Goal: Task Accomplishment & Management: Use online tool/utility

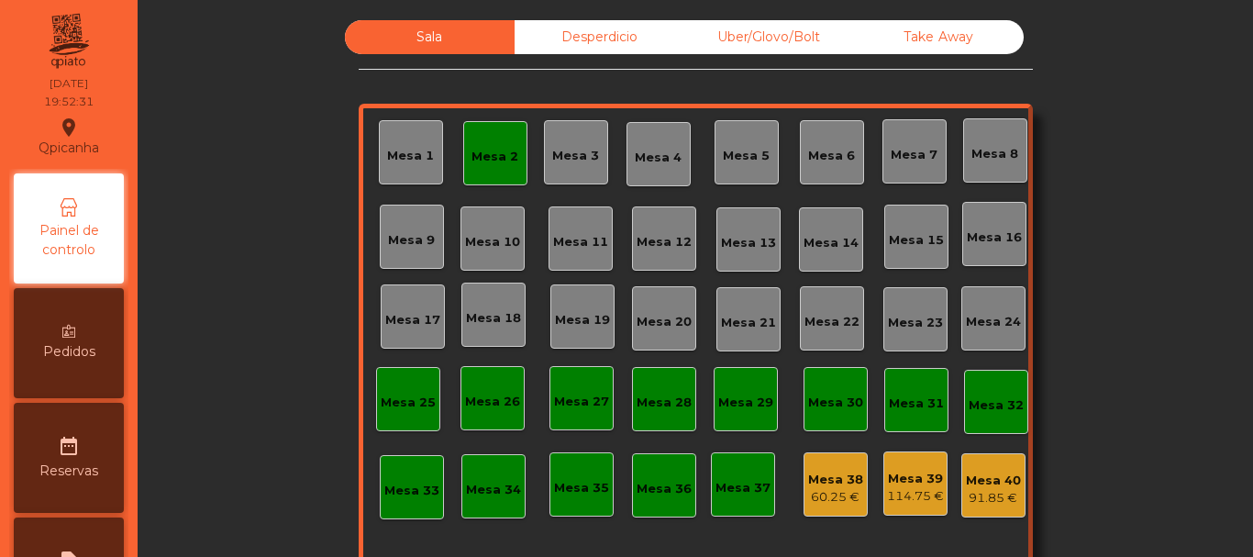
click at [913, 43] on div "Take Away" at bounding box center [939, 37] width 170 height 34
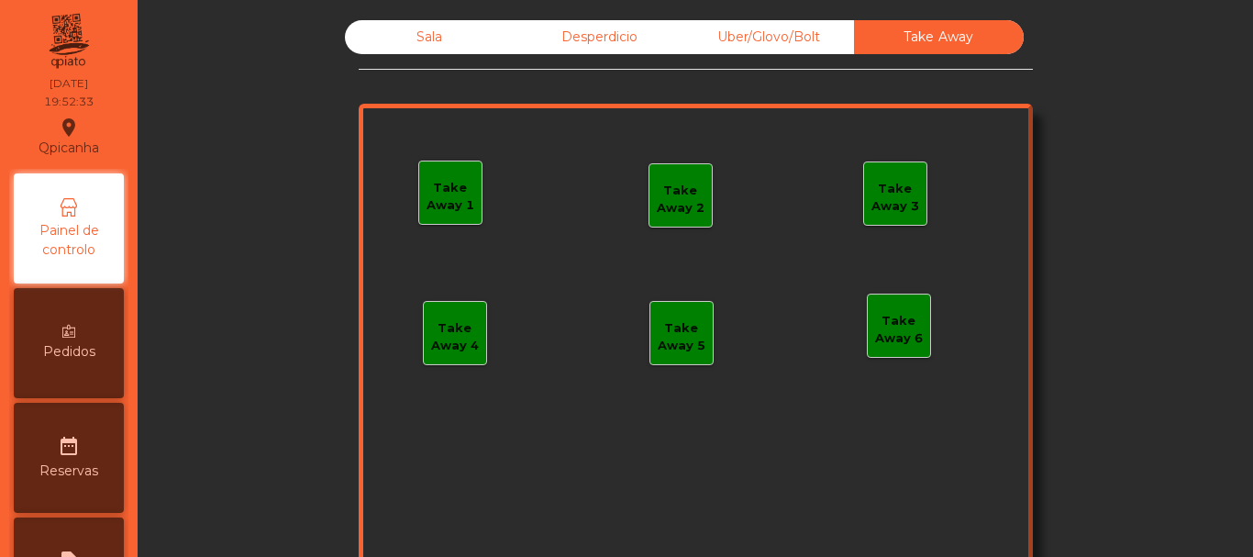
click at [431, 195] on div "Take Away 1" at bounding box center [450, 197] width 62 height 36
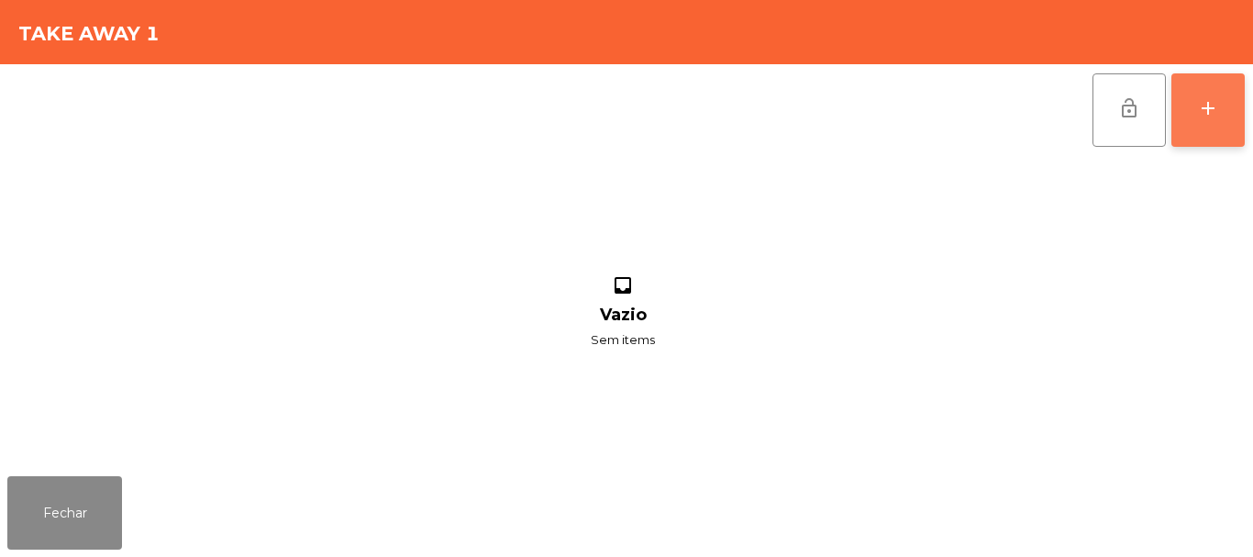
click at [1223, 97] on button "add" at bounding box center [1208, 109] width 73 height 73
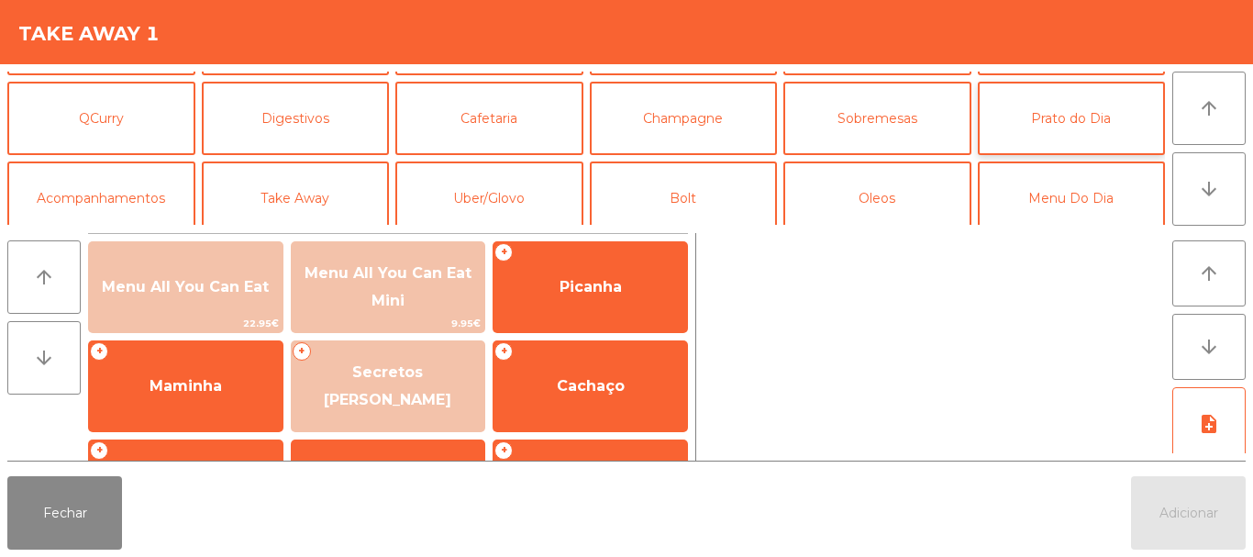
scroll to position [153, 0]
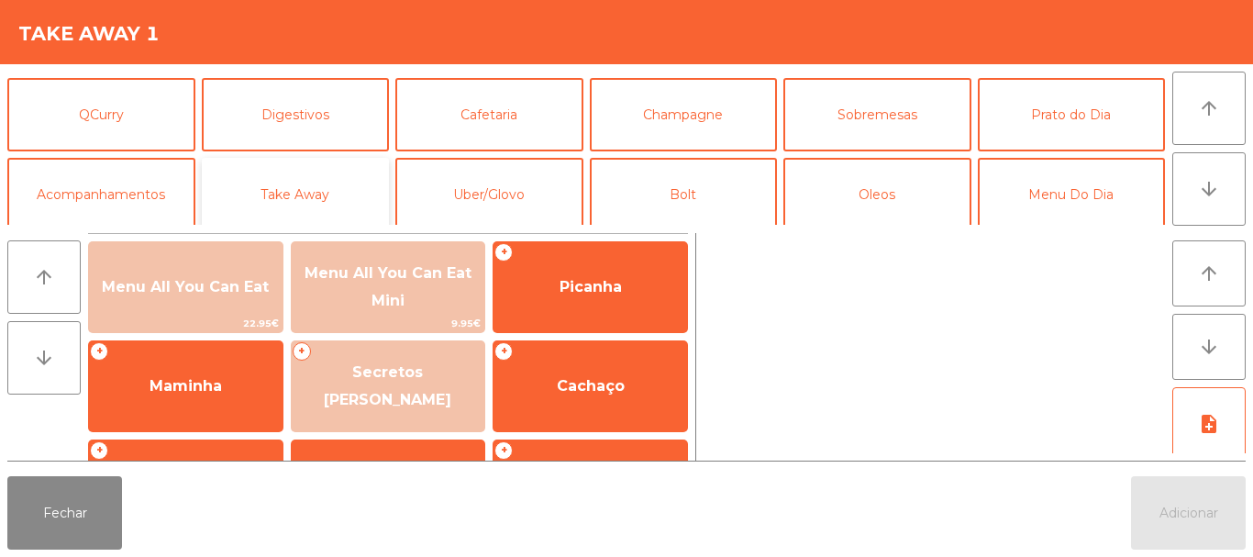
click at [300, 191] on button "Take Away" at bounding box center [296, 194] width 188 height 73
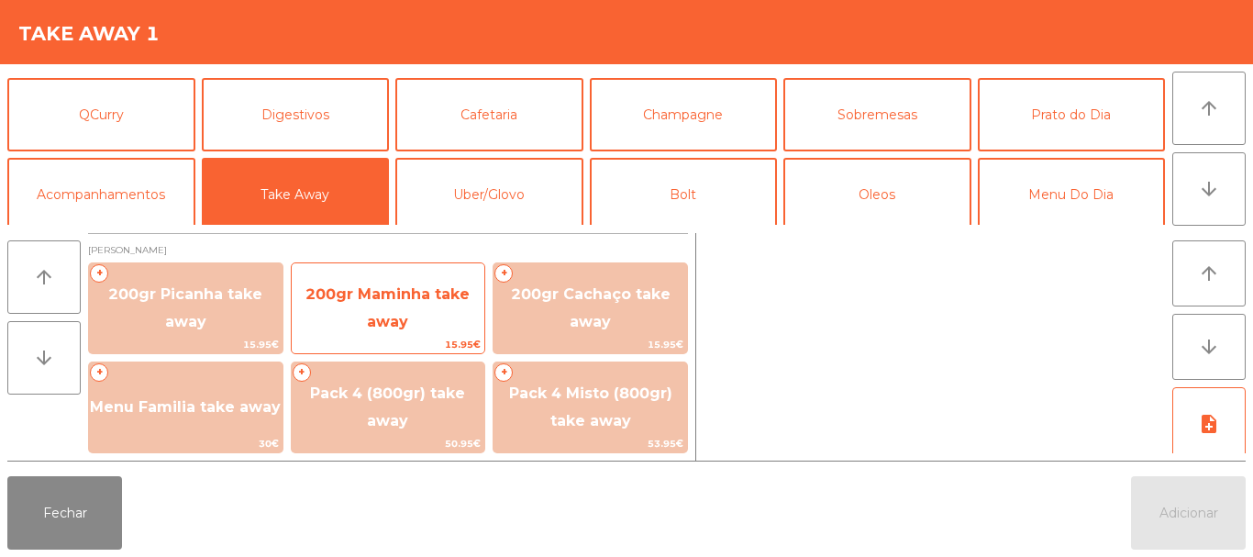
scroll to position [30, 0]
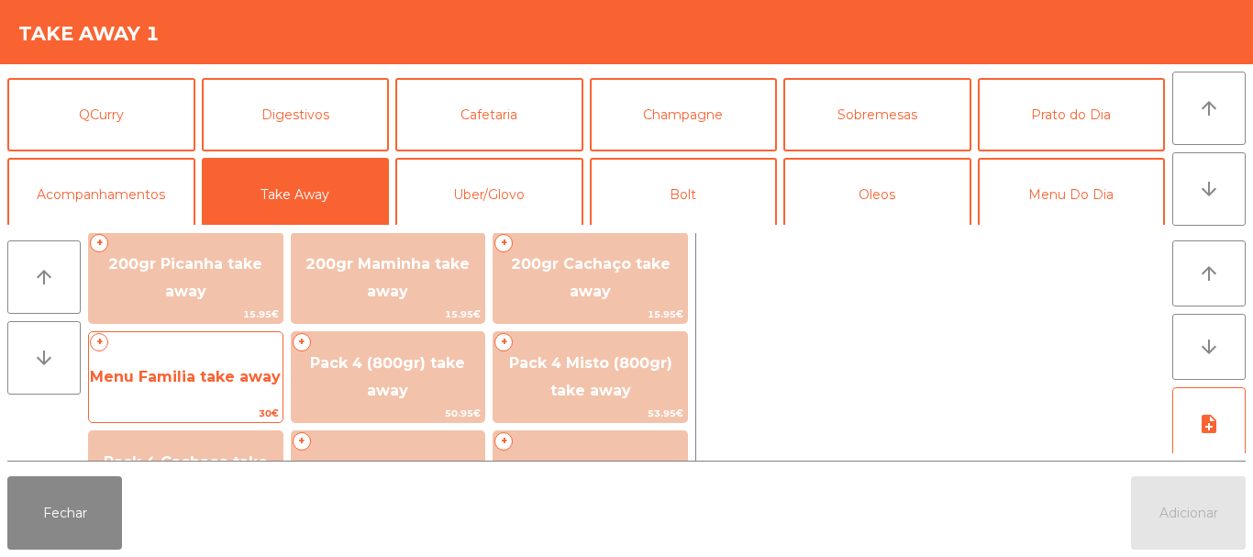
click at [190, 372] on span "Menu Familia take away" at bounding box center [185, 376] width 191 height 17
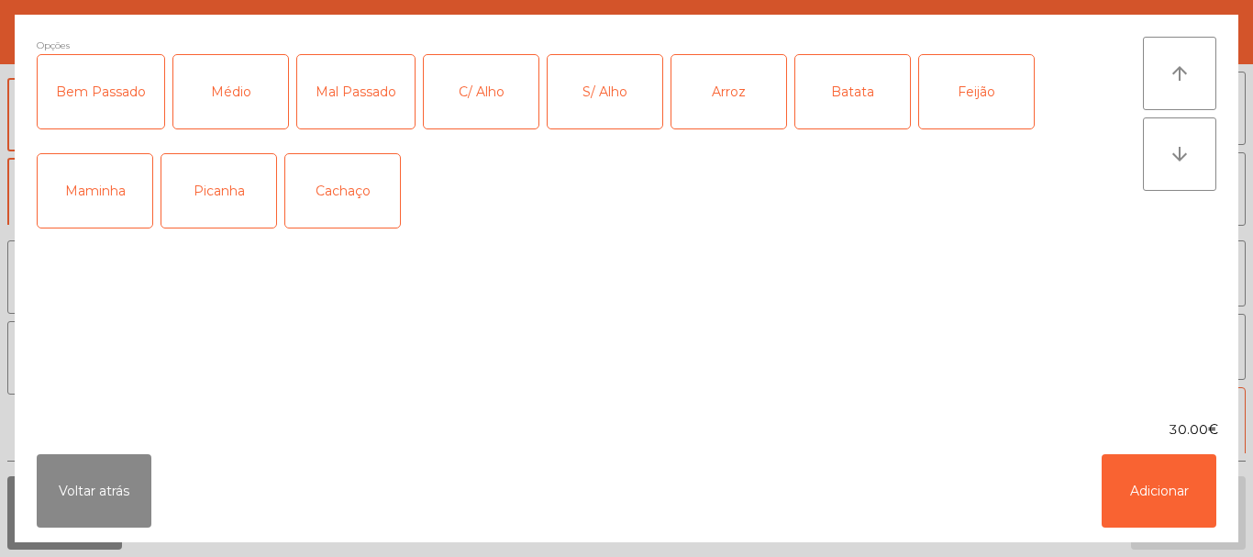
click at [206, 95] on div "Médio" at bounding box center [230, 91] width 115 height 73
click at [370, 103] on div "Mal Passado" at bounding box center [355, 91] width 117 height 73
click at [468, 86] on div "C/ Alho" at bounding box center [481, 91] width 115 height 73
click at [732, 94] on div "Arroz" at bounding box center [729, 91] width 115 height 73
click at [837, 79] on div "Batata" at bounding box center [852, 91] width 115 height 73
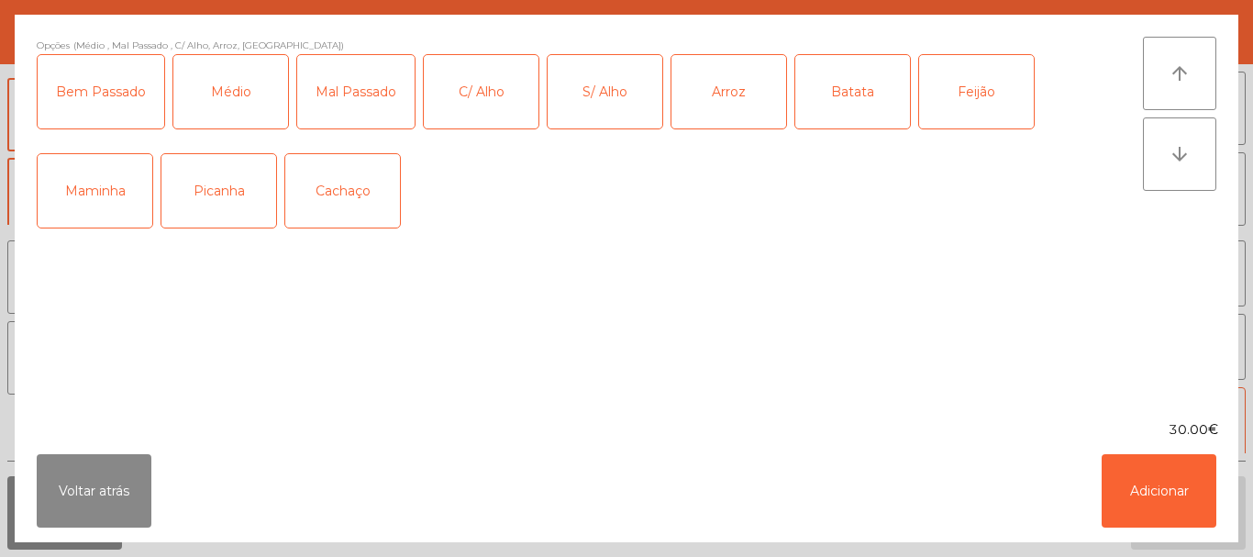
click at [195, 198] on div "Picanha" at bounding box center [218, 190] width 115 height 73
click at [1212, 500] on button "Adicionar" at bounding box center [1159, 490] width 115 height 73
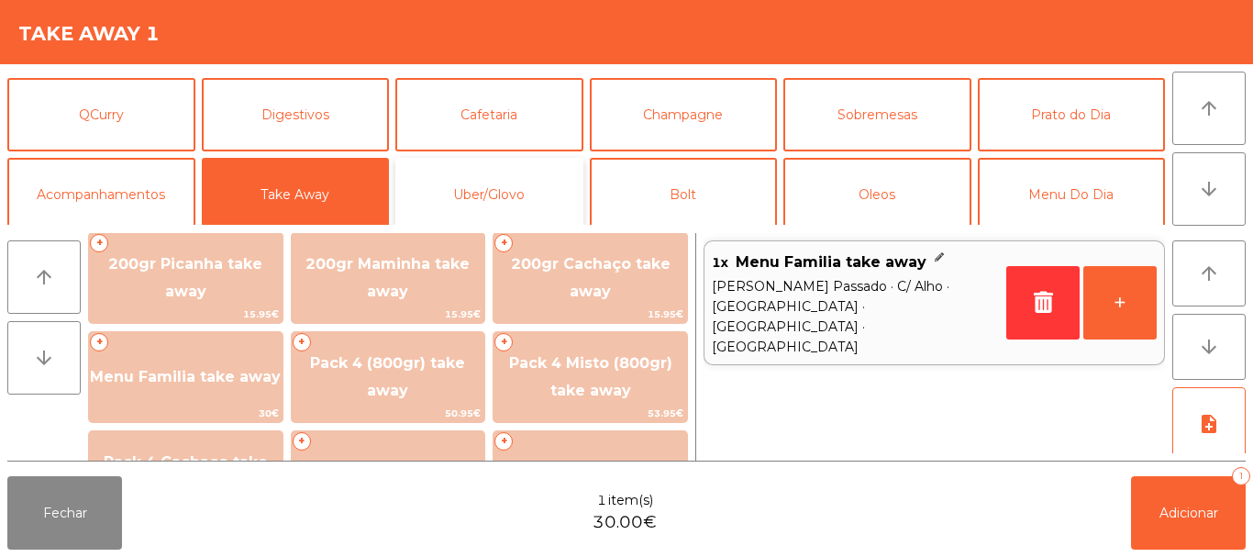
click at [517, 191] on button "Uber/Glovo" at bounding box center [489, 194] width 188 height 73
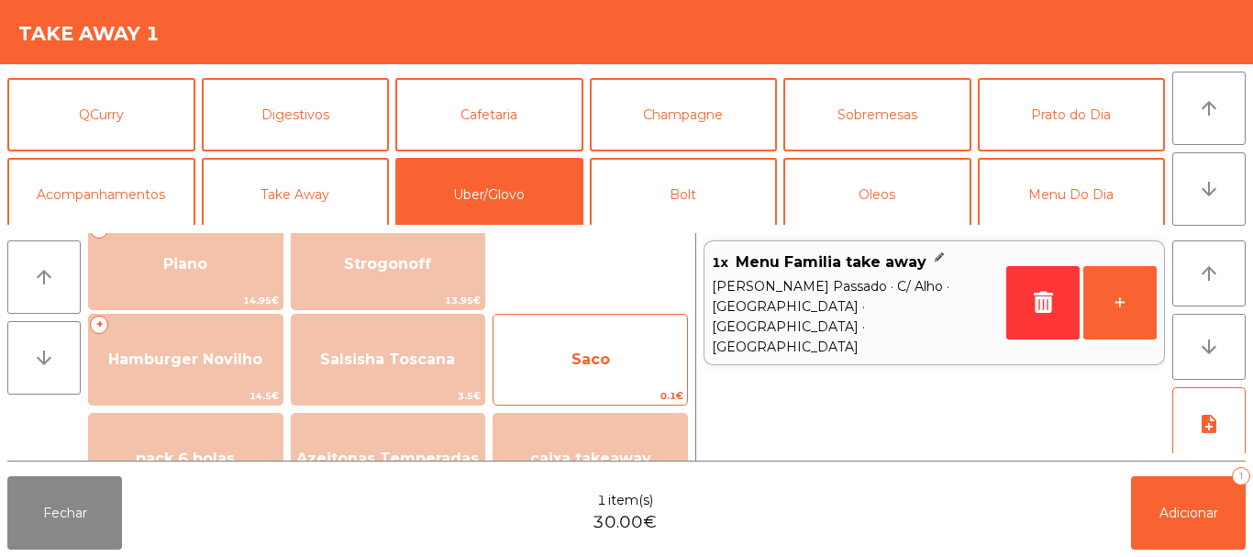
scroll to position [397, 0]
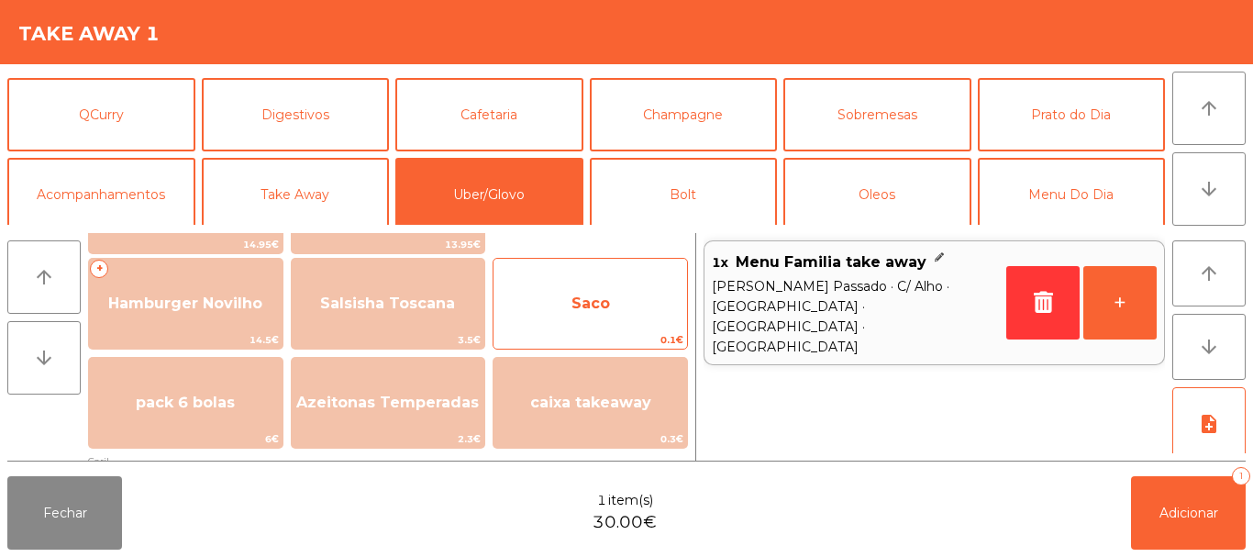
click at [544, 317] on span "Saco" at bounding box center [591, 304] width 194 height 50
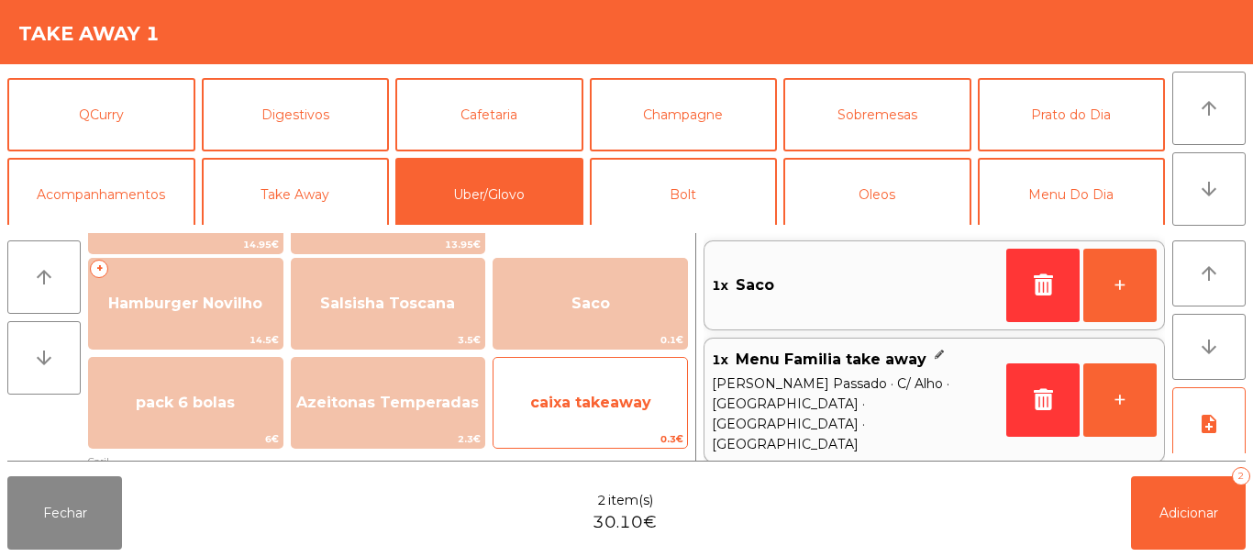
click at [603, 442] on span "0.3€" at bounding box center [591, 438] width 194 height 17
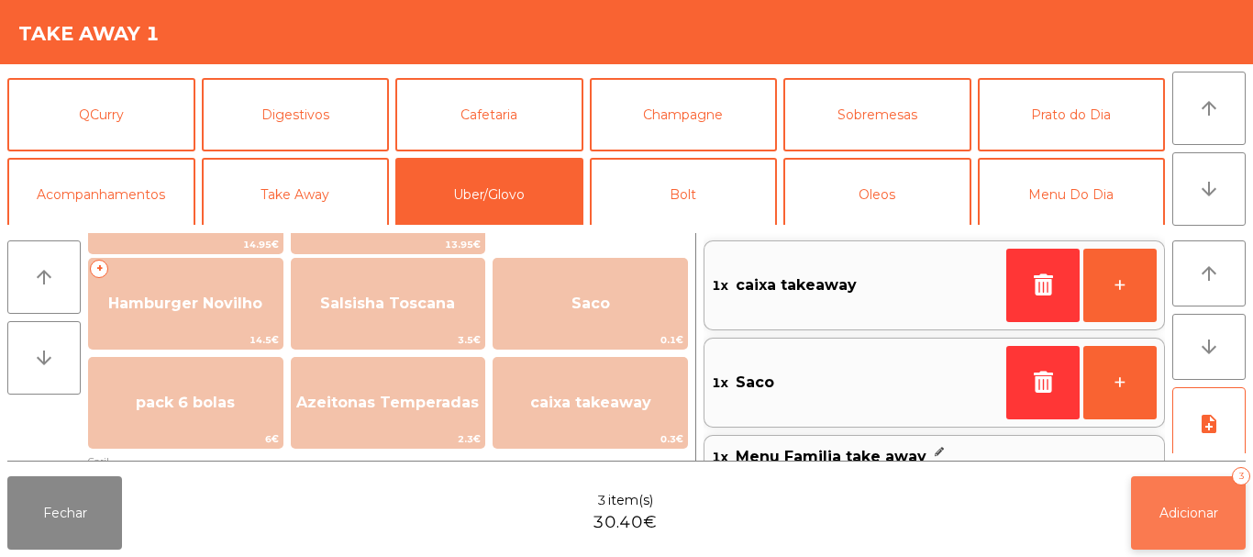
click at [1181, 512] on span "Adicionar" at bounding box center [1189, 513] width 59 height 17
